Goal: Information Seeking & Learning: Check status

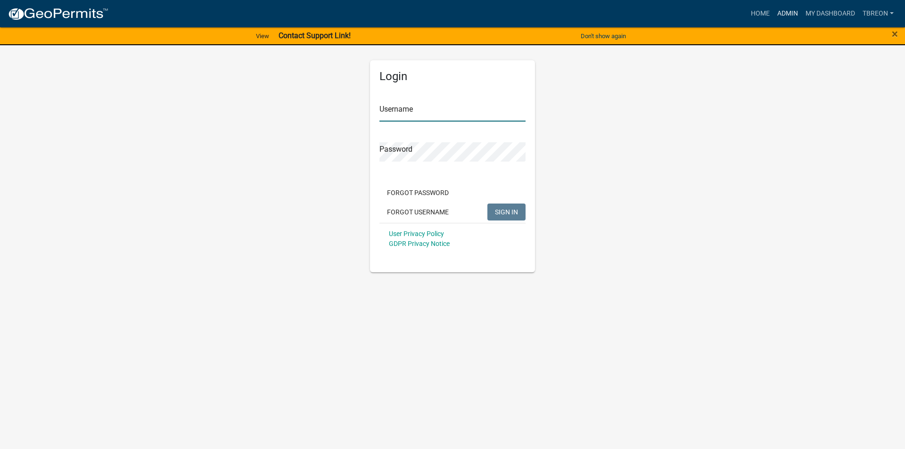
type input "Tbreon"
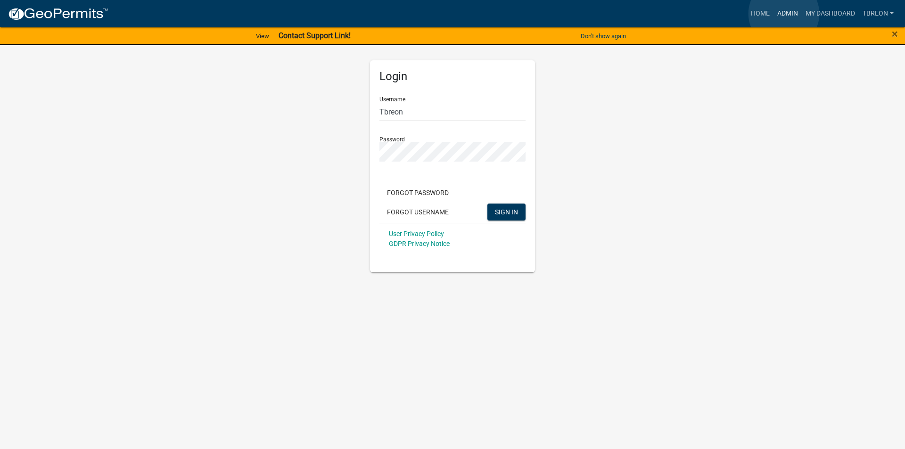
click at [784, 14] on link "Admin" at bounding box center [787, 14] width 28 height 18
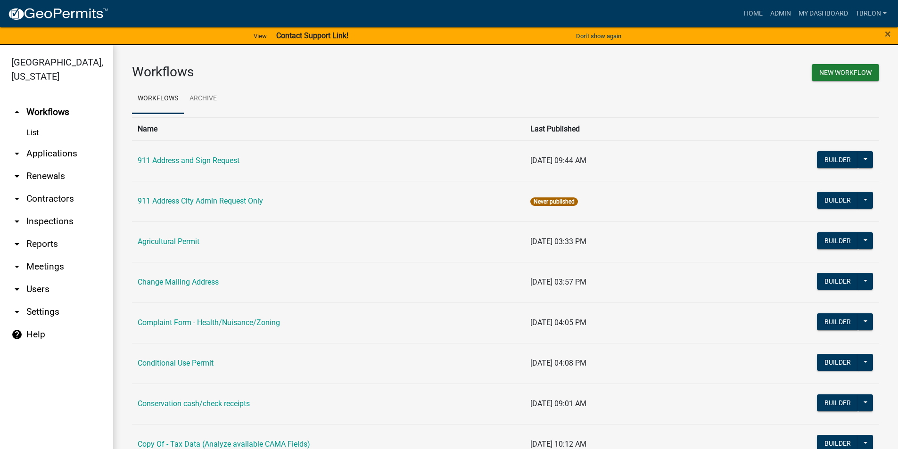
click at [16, 148] on icon "arrow_drop_down" at bounding box center [16, 153] width 11 height 11
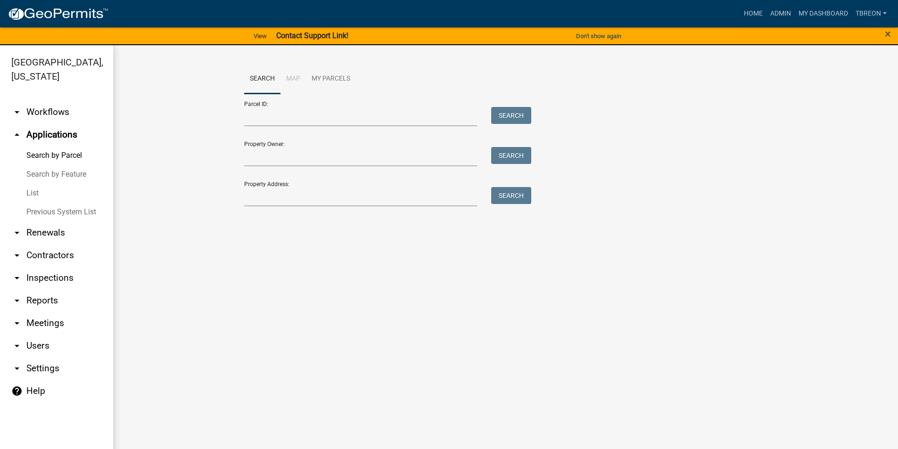
drag, startPoint x: 34, startPoint y: 180, endPoint x: 67, endPoint y: 177, distance: 33.2
click at [34, 184] on link "List" at bounding box center [56, 193] width 113 height 19
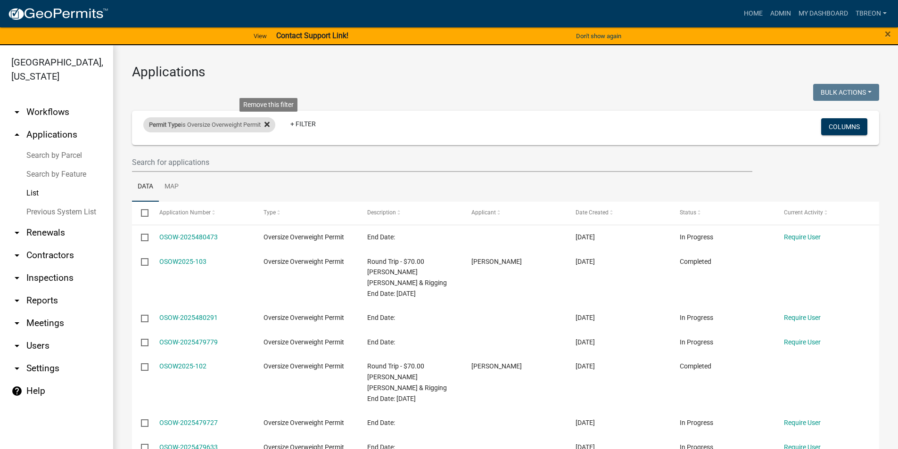
click at [270, 123] on icon at bounding box center [266, 125] width 5 height 8
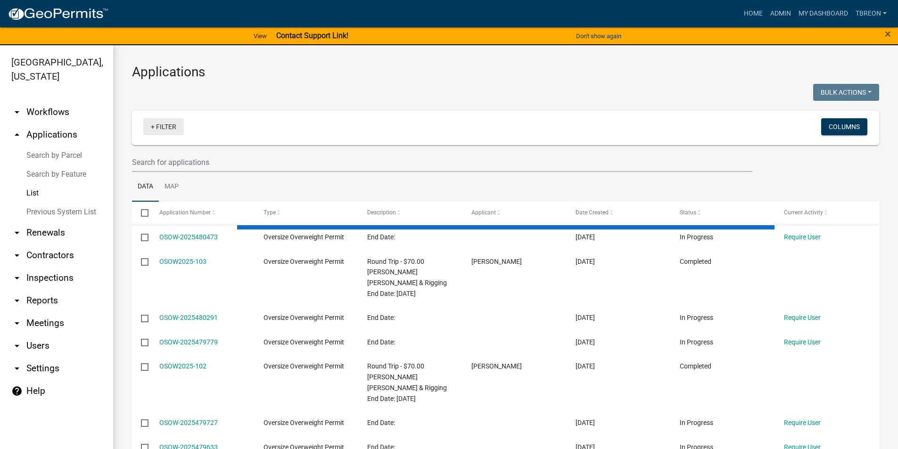
click at [151, 127] on link "+ Filter" at bounding box center [163, 126] width 41 height 17
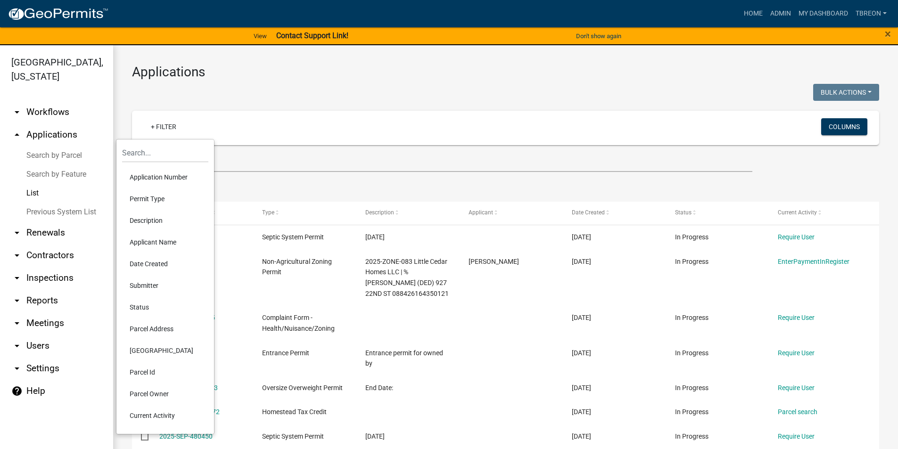
click at [147, 201] on li "Permit Type" at bounding box center [165, 199] width 86 height 22
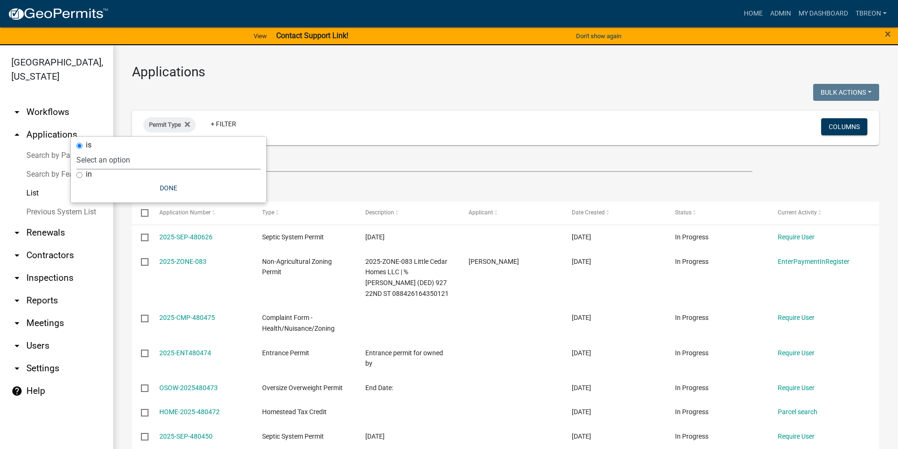
click at [107, 160] on select "Select an option 911 Address and Sign Request 911 Address City Admin Request On…" at bounding box center [168, 159] width 184 height 19
select select "925dd71d-be62-4589-87c6-80666c1ebd1f"
click at [105, 150] on select "Select an option 911 Address and Sign Request 911 Address City Admin Request On…" at bounding box center [168, 159] width 184 height 19
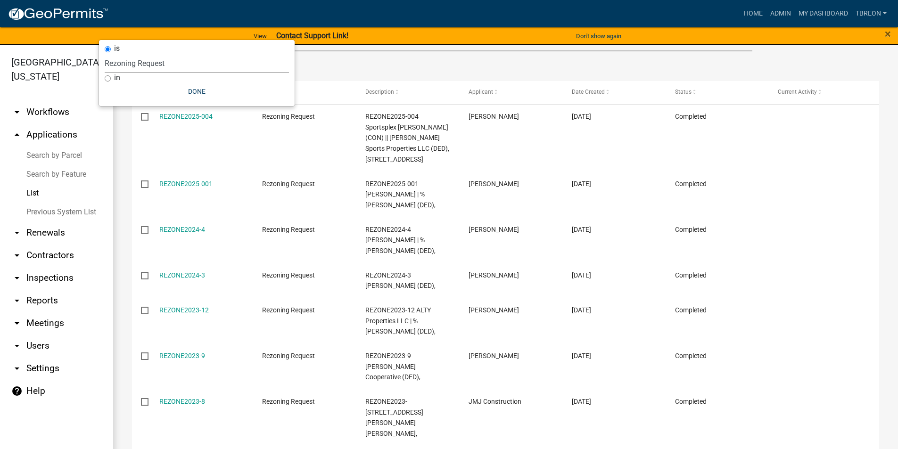
scroll to position [47, 0]
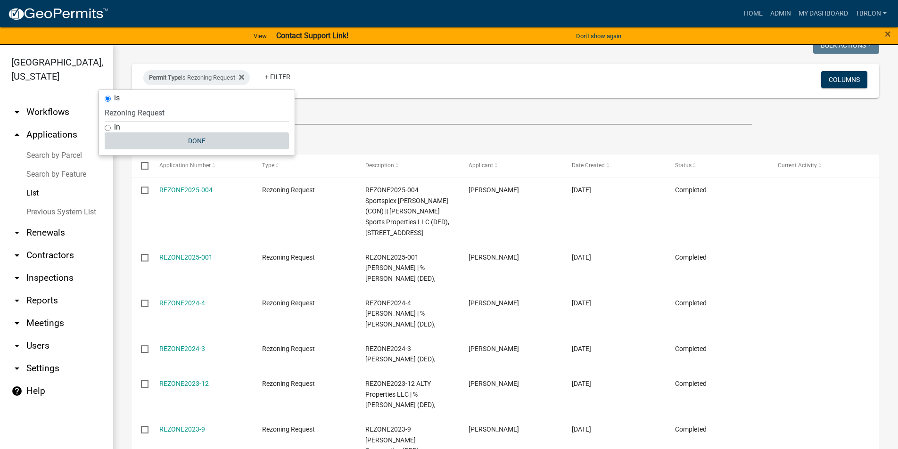
click at [198, 141] on button "Done" at bounding box center [197, 140] width 184 height 17
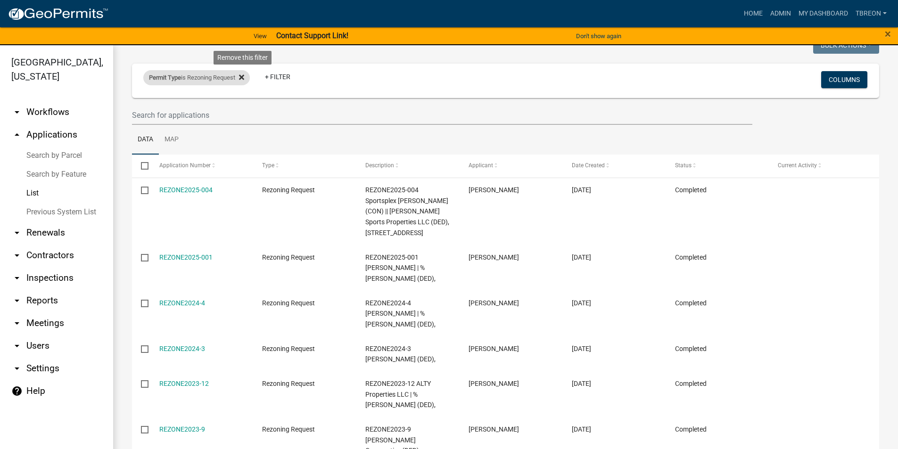
click at [242, 77] on icon at bounding box center [241, 78] width 5 height 8
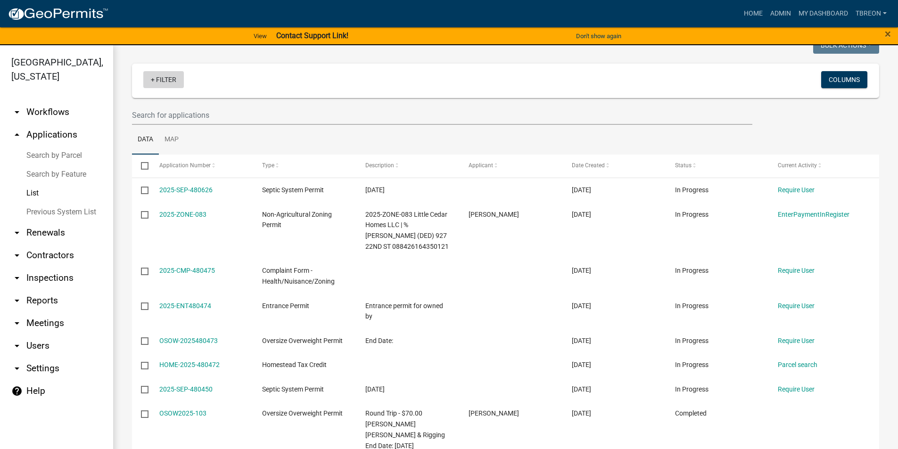
click at [156, 80] on link "+ Filter" at bounding box center [163, 79] width 41 height 17
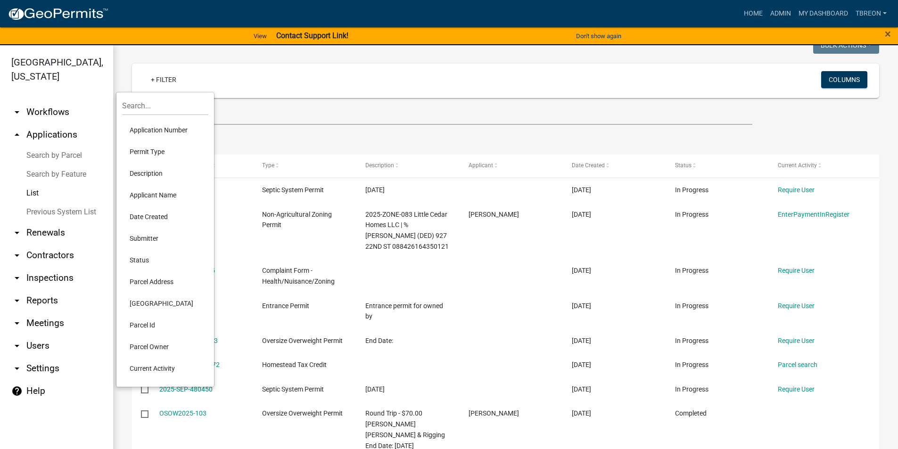
click at [158, 133] on li "Application Number" at bounding box center [165, 130] width 86 height 22
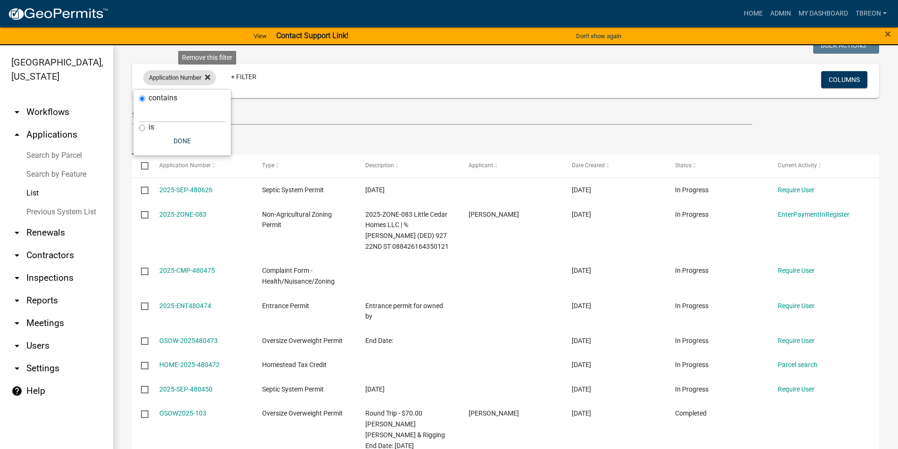
click at [207, 74] on icon at bounding box center [207, 78] width 5 height 8
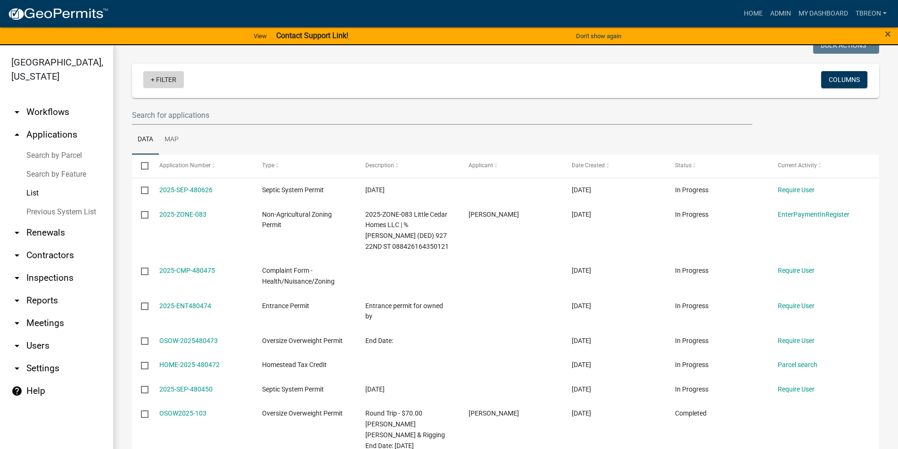
click at [150, 80] on link "+ Filter" at bounding box center [163, 79] width 41 height 17
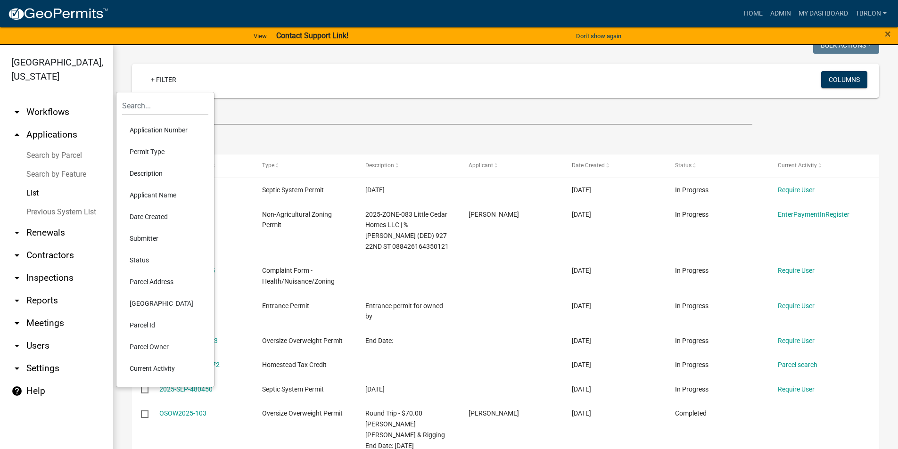
click at [152, 154] on li "Permit Type" at bounding box center [165, 152] width 86 height 22
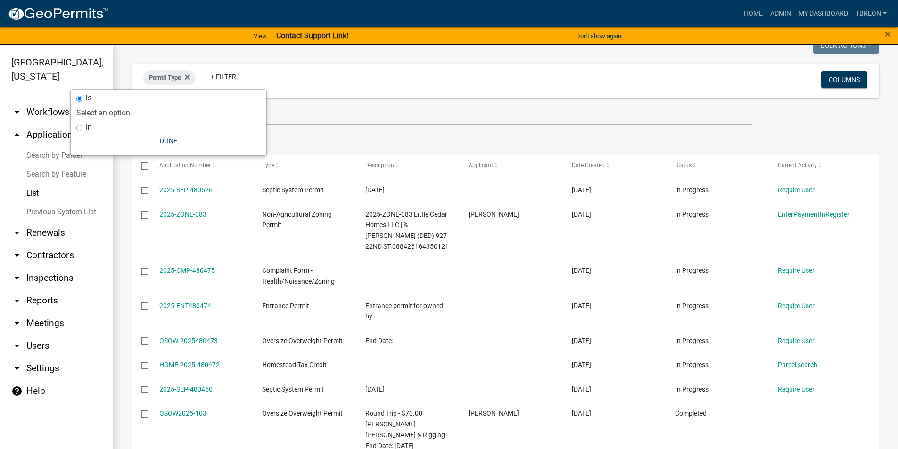
click at [117, 112] on select "Select an option 911 Address and Sign Request 911 Address City Admin Request On…" at bounding box center [168, 112] width 184 height 19
select select "12cf627b-baa5-48cb-b5e4-e97253b86b72"
click at [122, 103] on select "Select an option 911 Address and Sign Request 911 Address City Admin Request On…" at bounding box center [168, 112] width 184 height 19
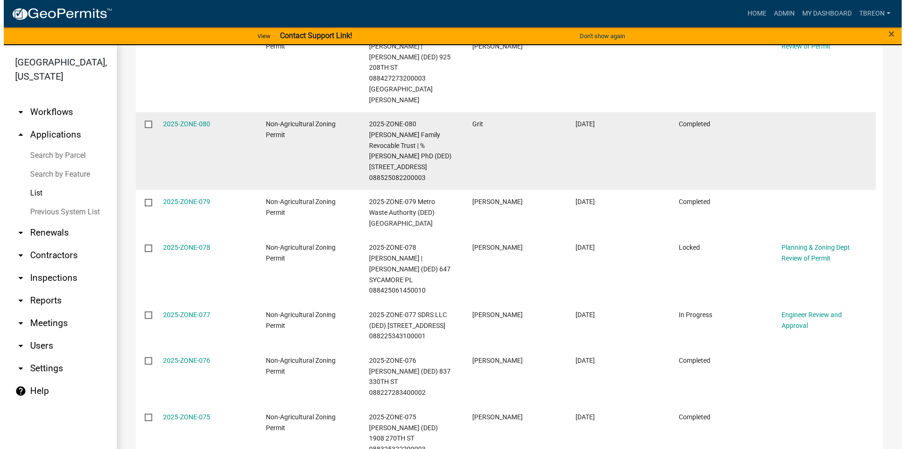
scroll to position [383, 0]
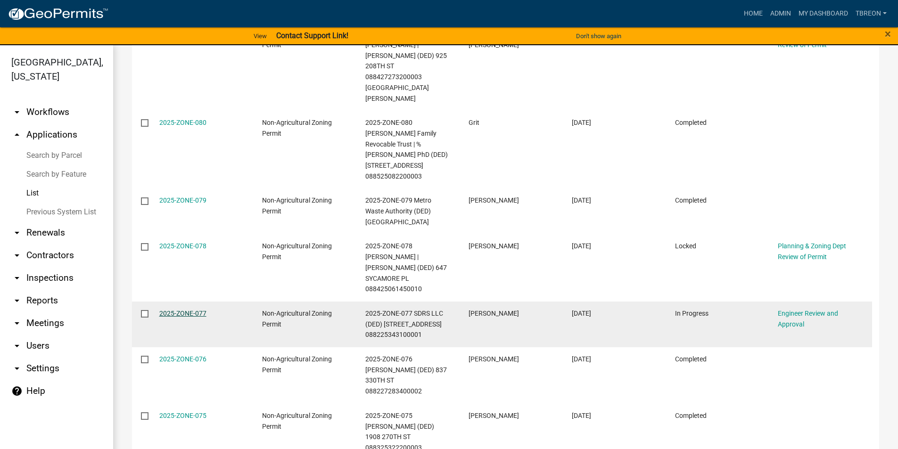
click at [186, 310] on link "2025-ZONE-077" at bounding box center [182, 314] width 47 height 8
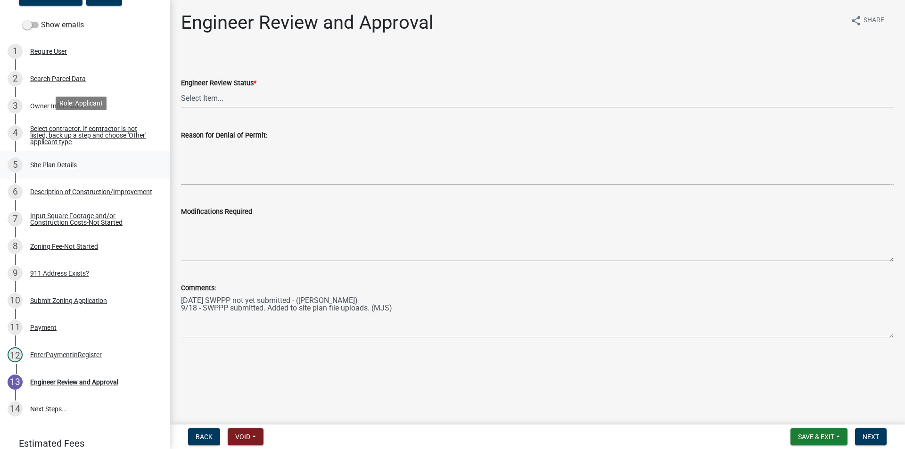
scroll to position [180, 0]
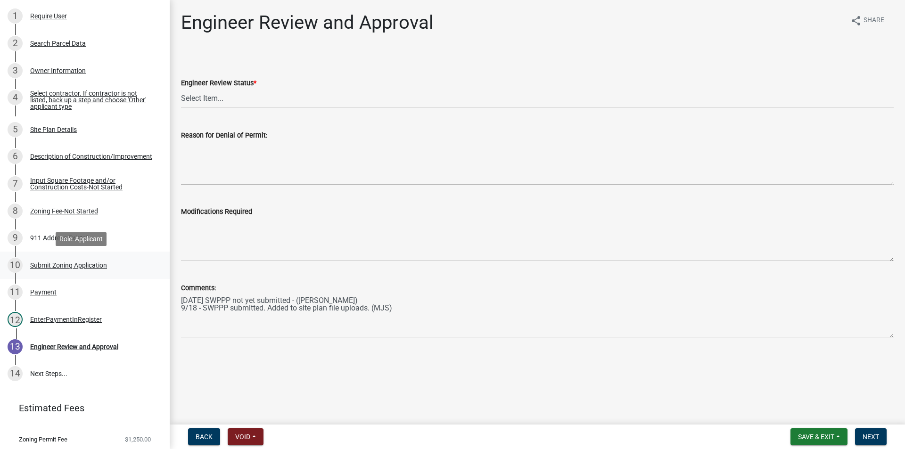
click at [75, 265] on div "Submit Zoning Application" at bounding box center [68, 265] width 77 height 7
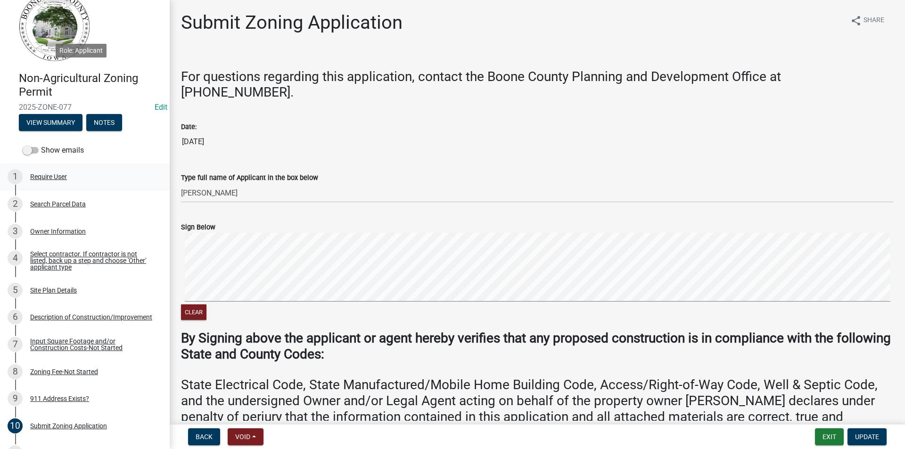
scroll to position [0, 0]
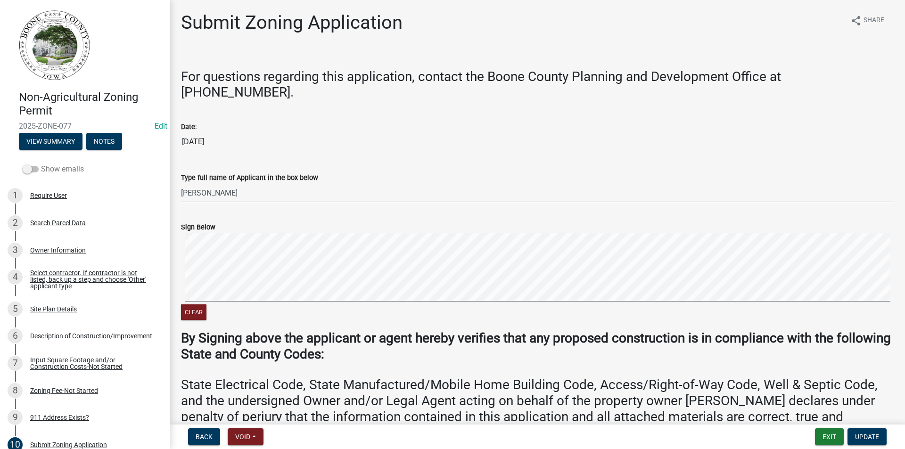
click at [25, 169] on span at bounding box center [31, 169] width 16 height 7
click at [41, 164] on input "Show emails" at bounding box center [41, 164] width 0 height 0
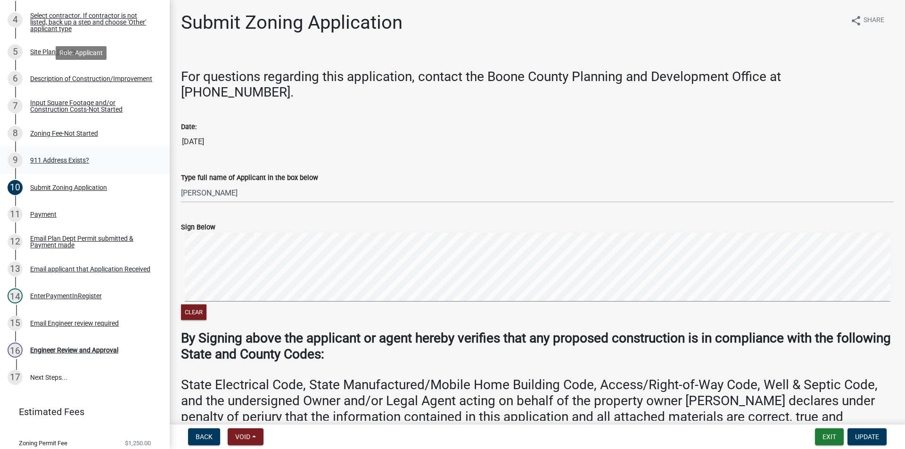
scroll to position [261, 0]
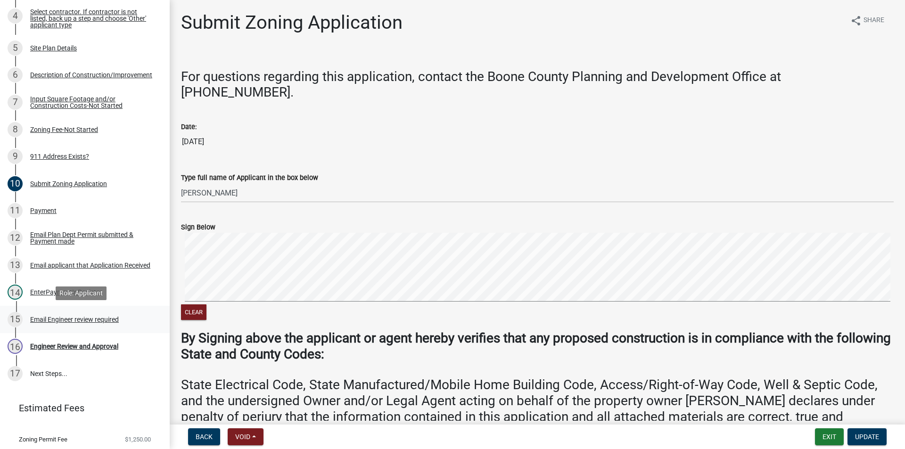
click at [60, 320] on div "Email Engineer review required" at bounding box center [74, 319] width 89 height 7
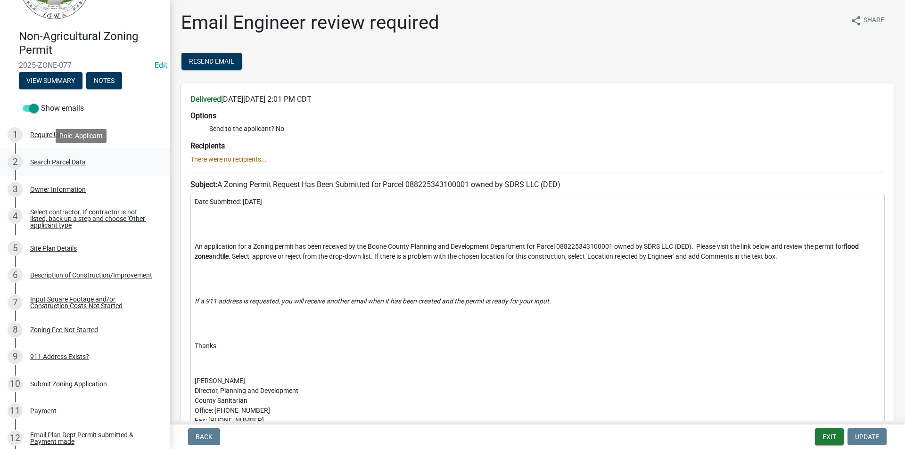
scroll to position [0, 0]
